Goal: Ask a question

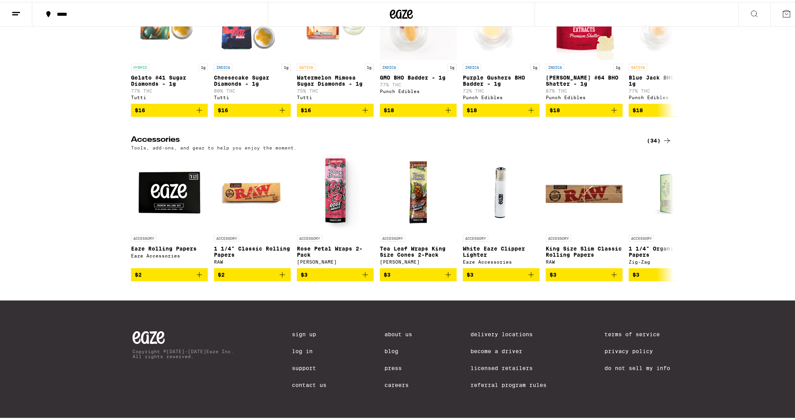
scroll to position [3063, 0]
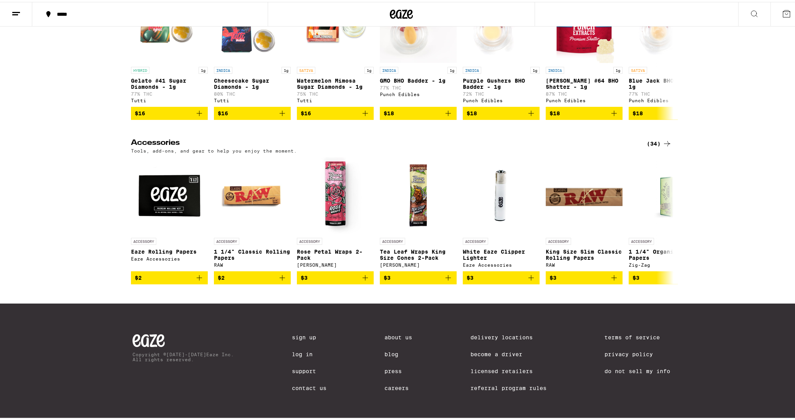
click at [13, 14] on icon at bounding box center [16, 11] width 9 height 9
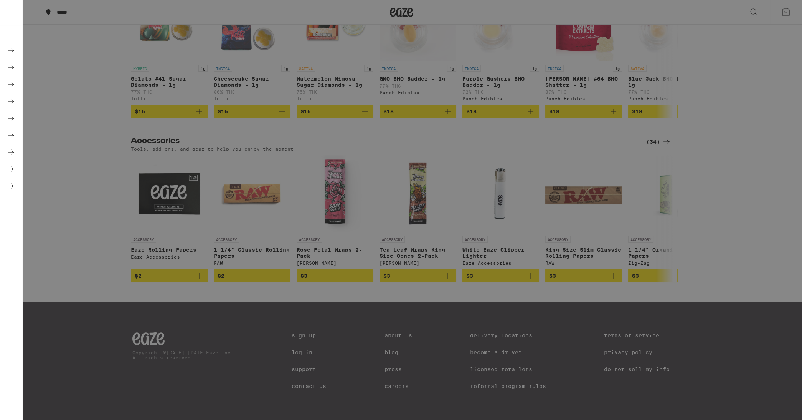
click at [60, 224] on link "Help" at bounding box center [106, 227] width 135 height 9
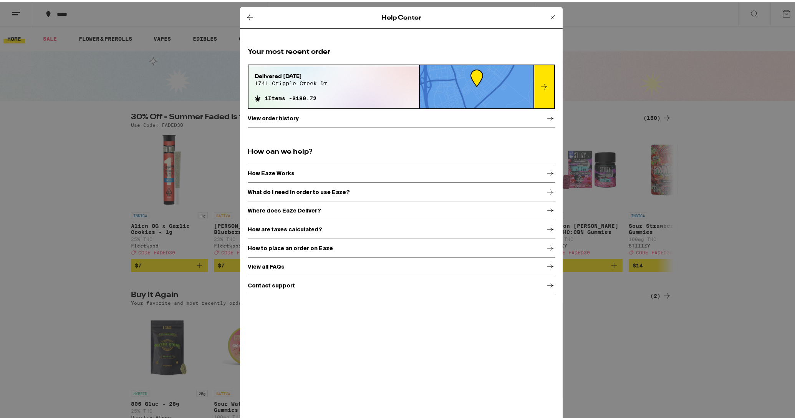
click at [248, 286] on div "Contact support" at bounding box center [401, 283] width 307 height 19
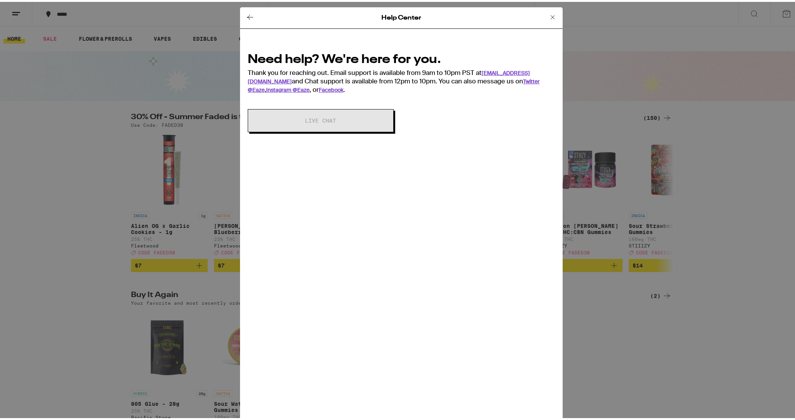
click at [550, 15] on icon at bounding box center [552, 15] width 4 height 4
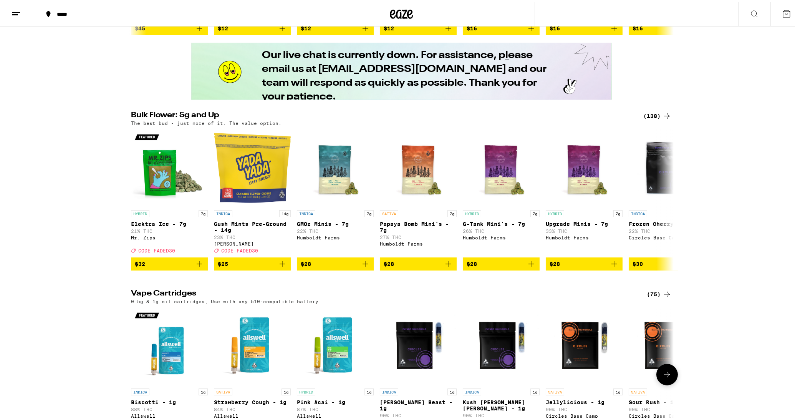
scroll to position [563, 0]
